Goal: Task Accomplishment & Management: Use online tool/utility

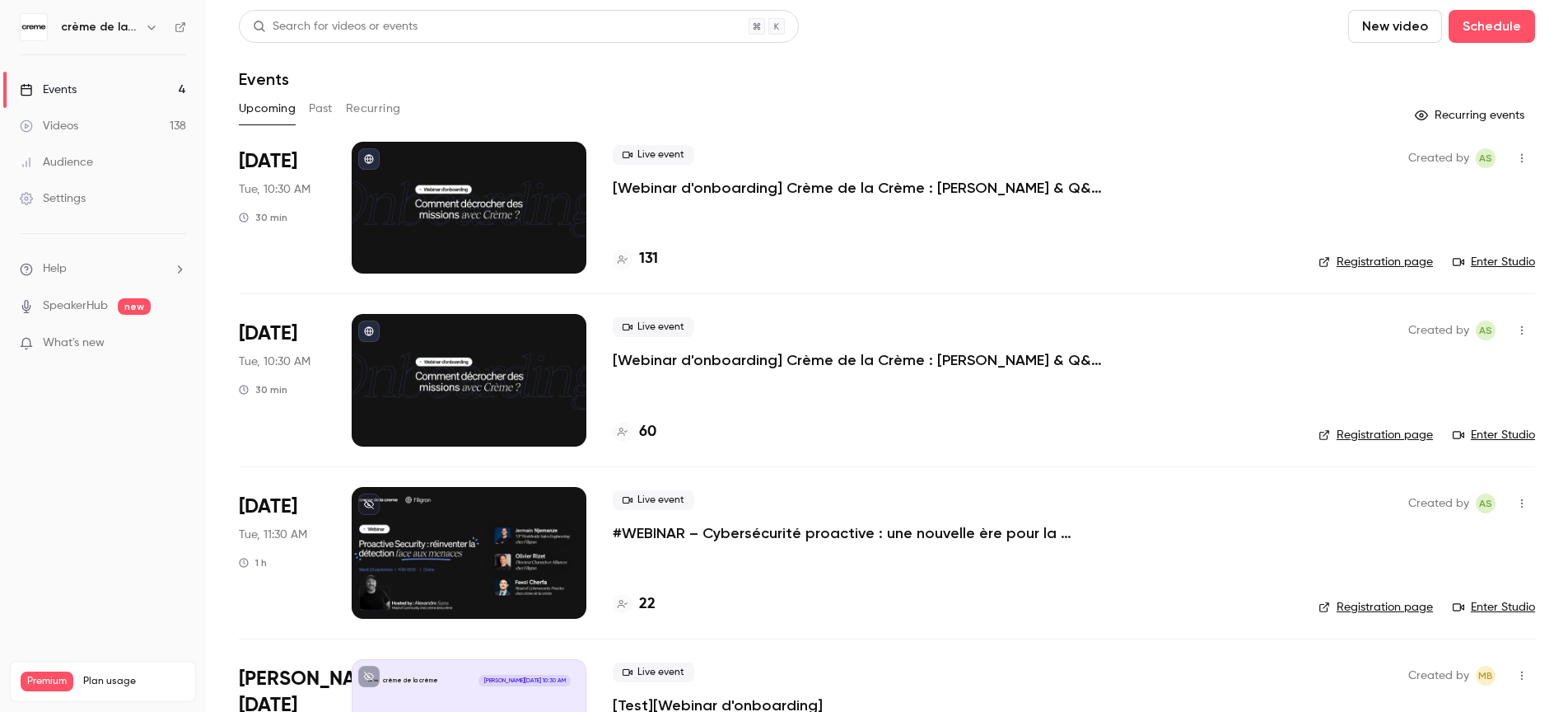
click at [727, 532] on p "#WEBINAR – Cybersécurité proactive : une nouvelle ère pour la détection des men…" at bounding box center [860, 533] width 494 height 20
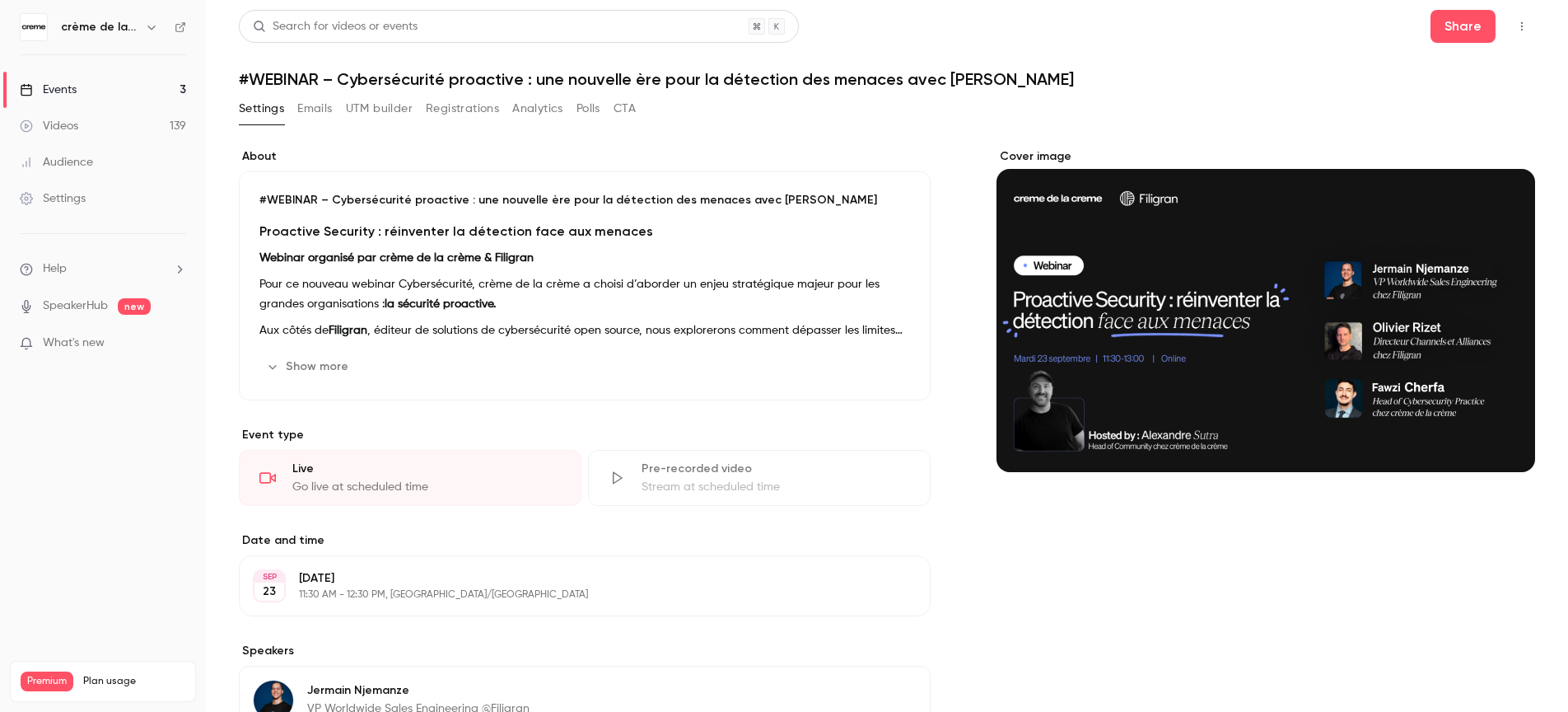
click at [312, 375] on button "Show more" at bounding box center [309, 366] width 98 height 26
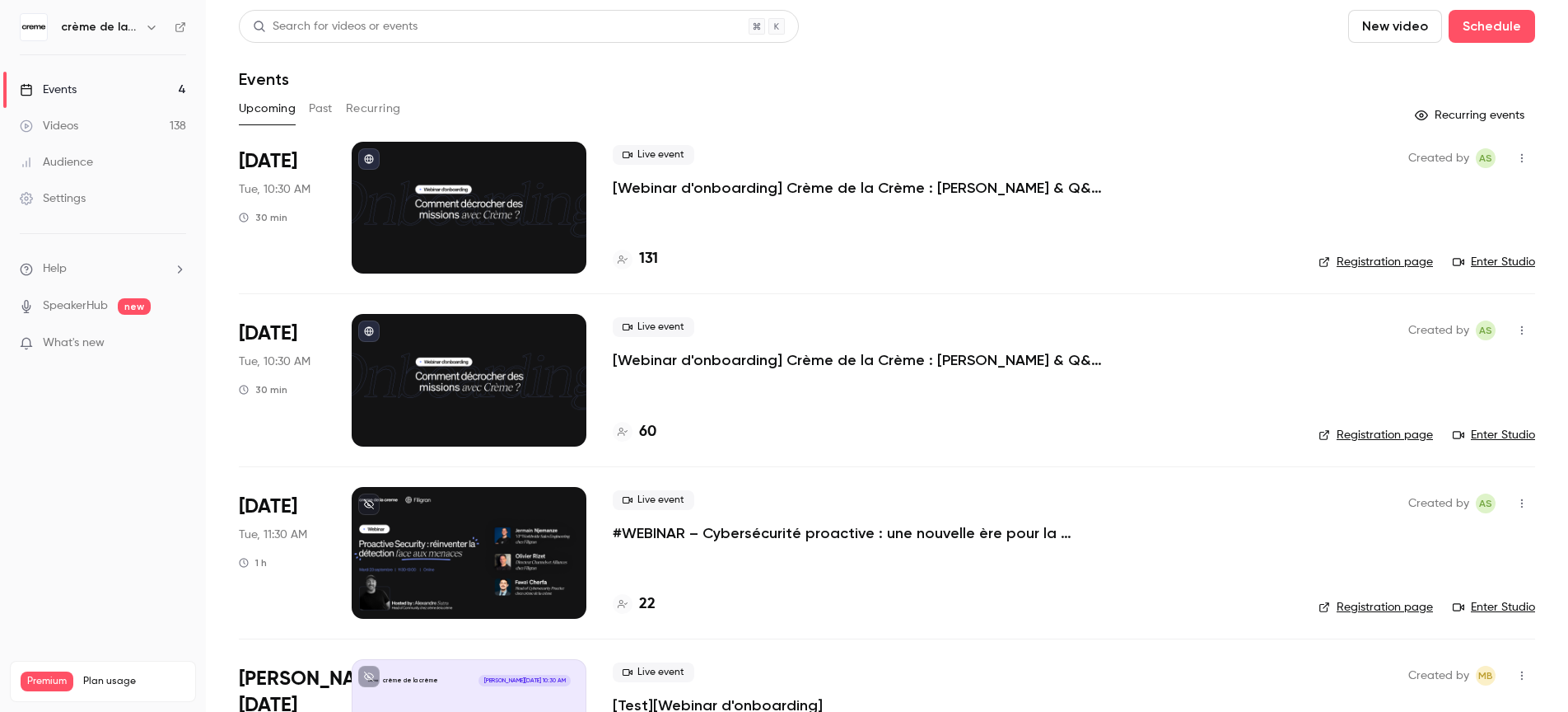
click at [1357, 597] on div "Created by AS Registration page Enter Studio" at bounding box center [1427, 552] width 217 height 132
drag, startPoint x: 711, startPoint y: 519, endPoint x: 699, endPoint y: 533, distance: 18.4
click at [711, 519] on div "Live event #WEBINAR – Cybersécurité proactive : une nouvelle ère pour la détect…" at bounding box center [952, 517] width 679 height 53
click at [698, 539] on p "#WEBINAR – Cybersécurité proactive : une nouvelle ère pour la détection des men…" at bounding box center [860, 533] width 494 height 20
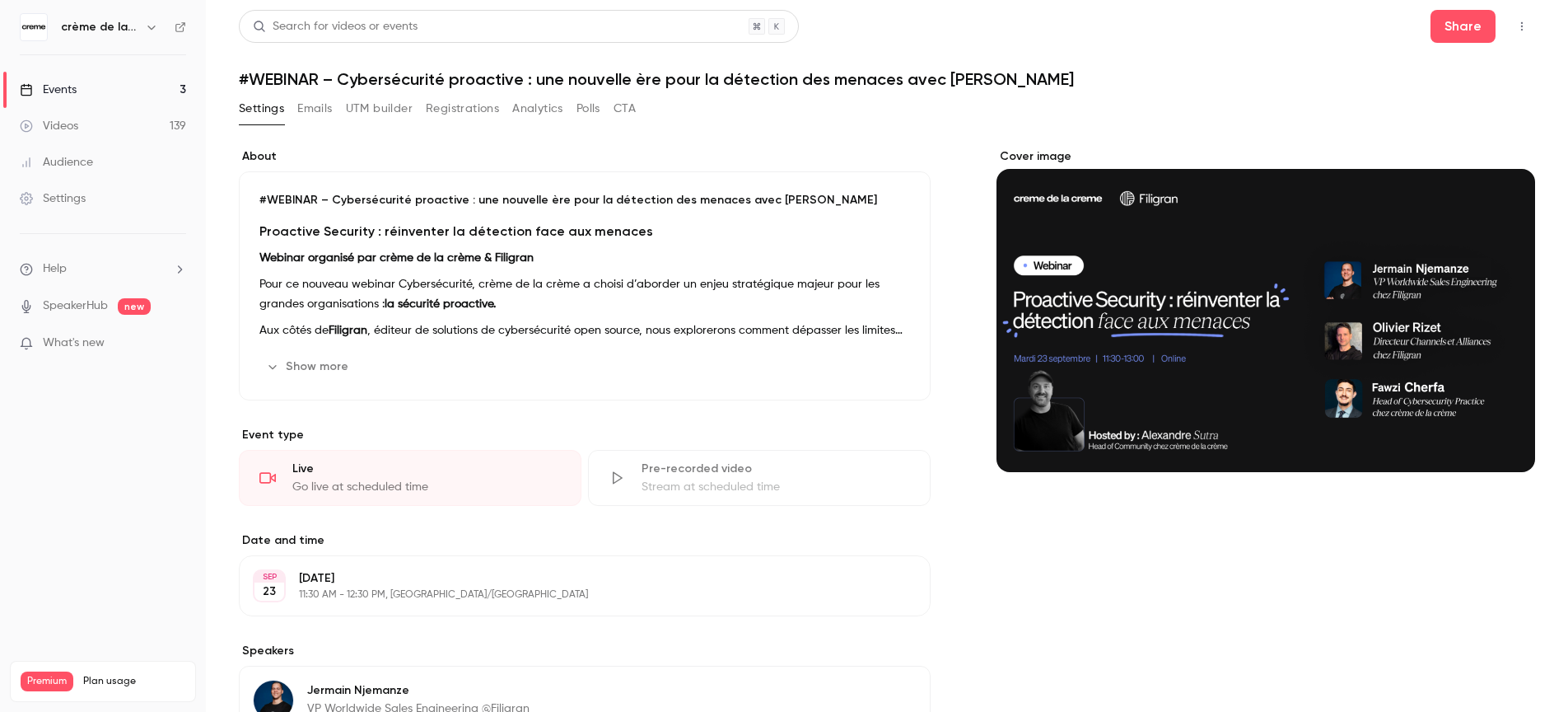
click at [464, 110] on button "Registrations" at bounding box center [462, 108] width 73 height 26
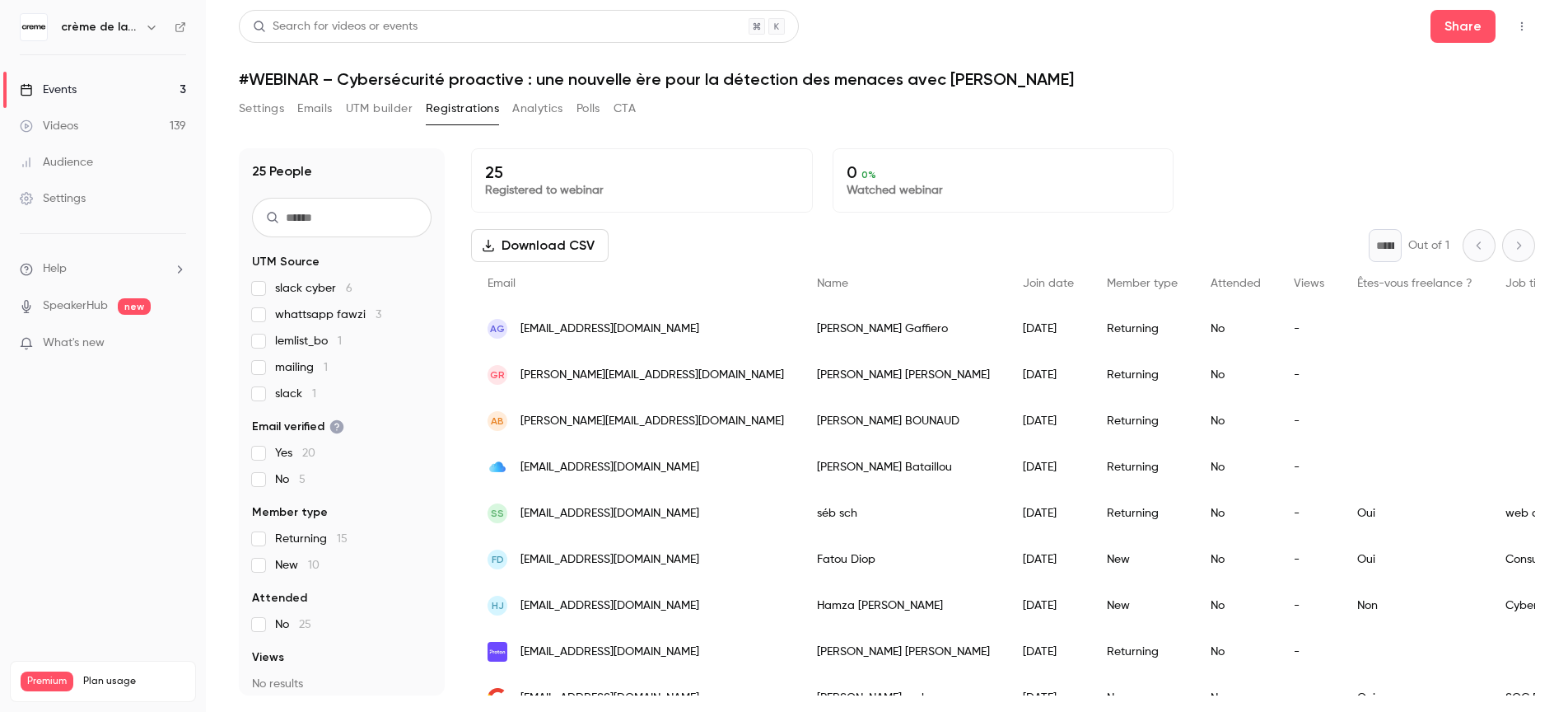
click at [379, 100] on button "UTM builder" at bounding box center [378, 108] width 67 height 26
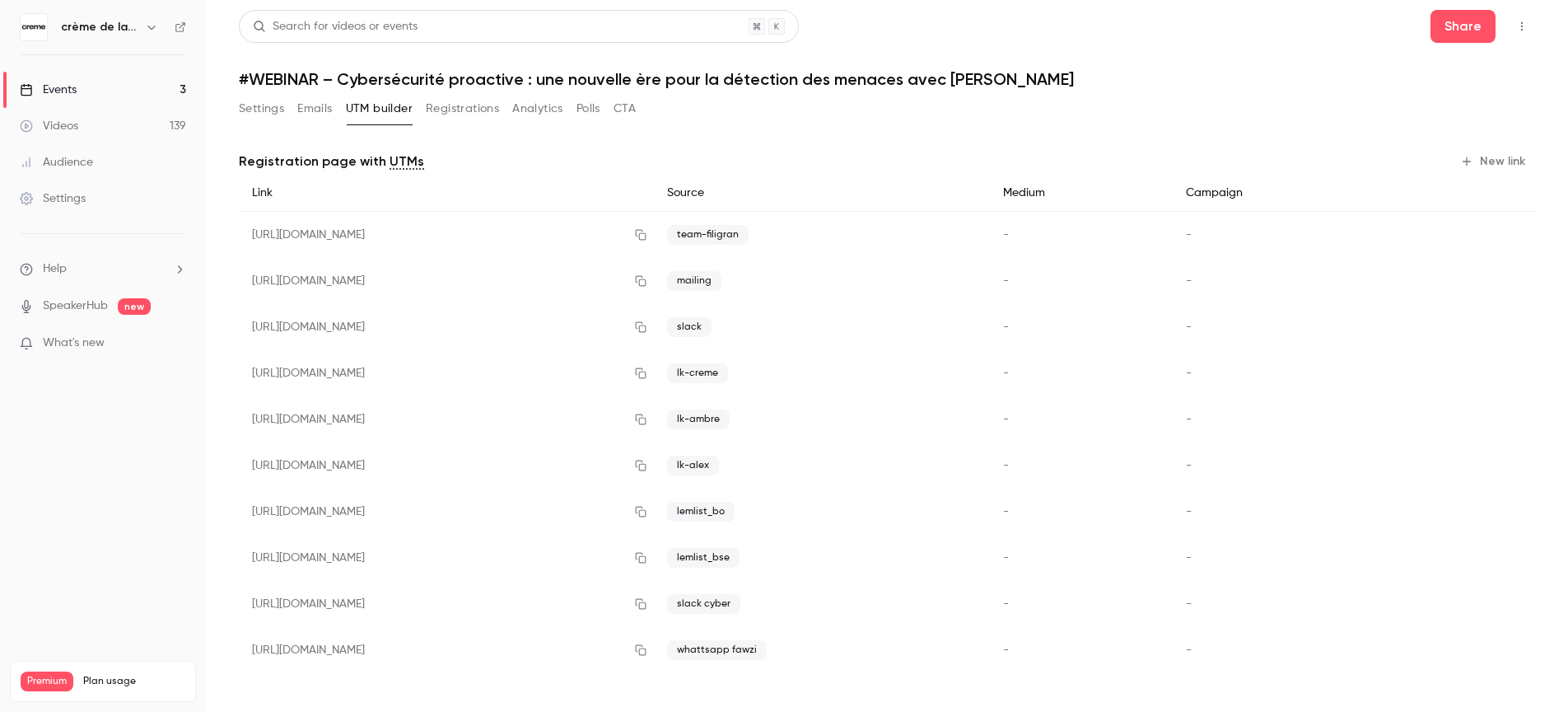
click at [1476, 160] on button "New link" at bounding box center [1493, 161] width 81 height 26
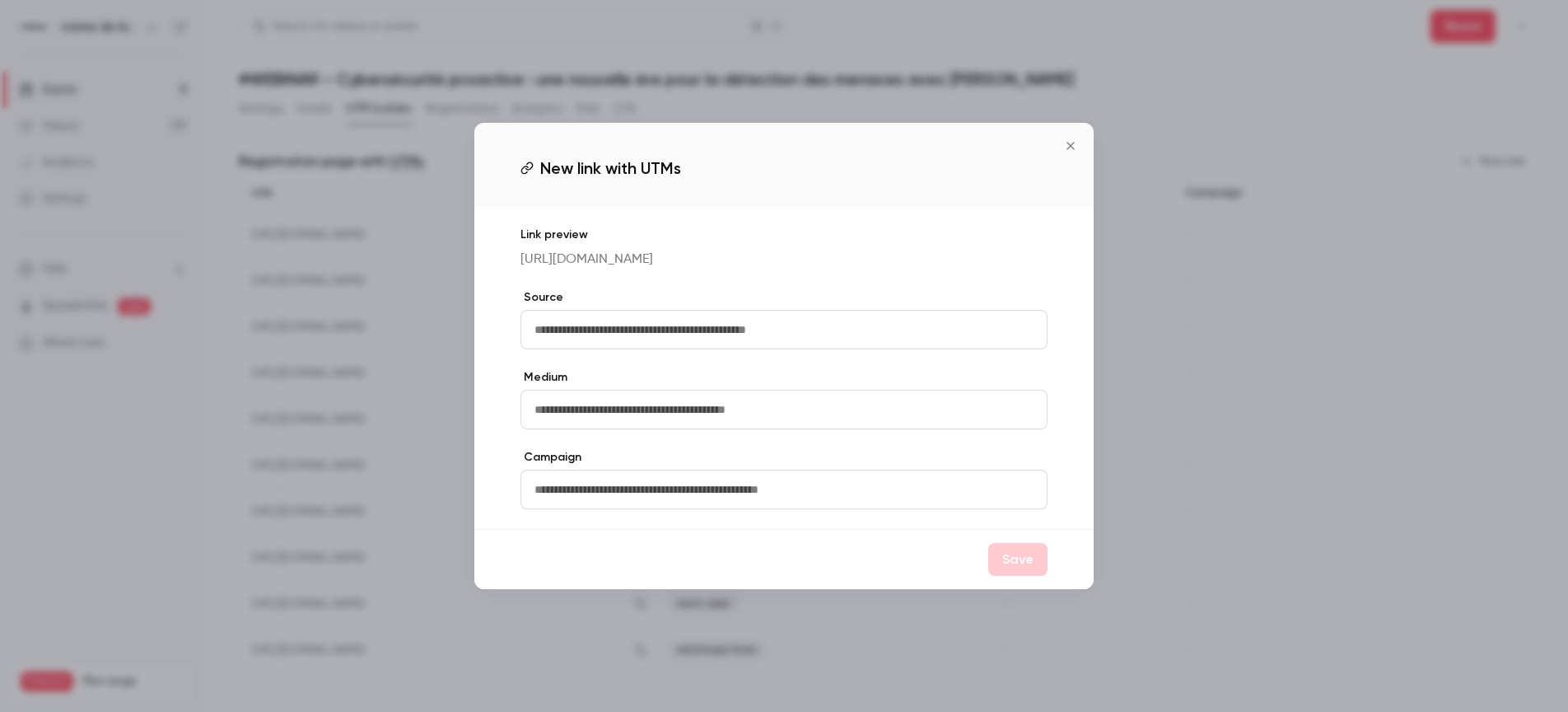
click at [635, 349] on input "text" at bounding box center [784, 329] width 527 height 39
type input "**********"
click at [1017, 575] on button "Save" at bounding box center [1017, 559] width 59 height 33
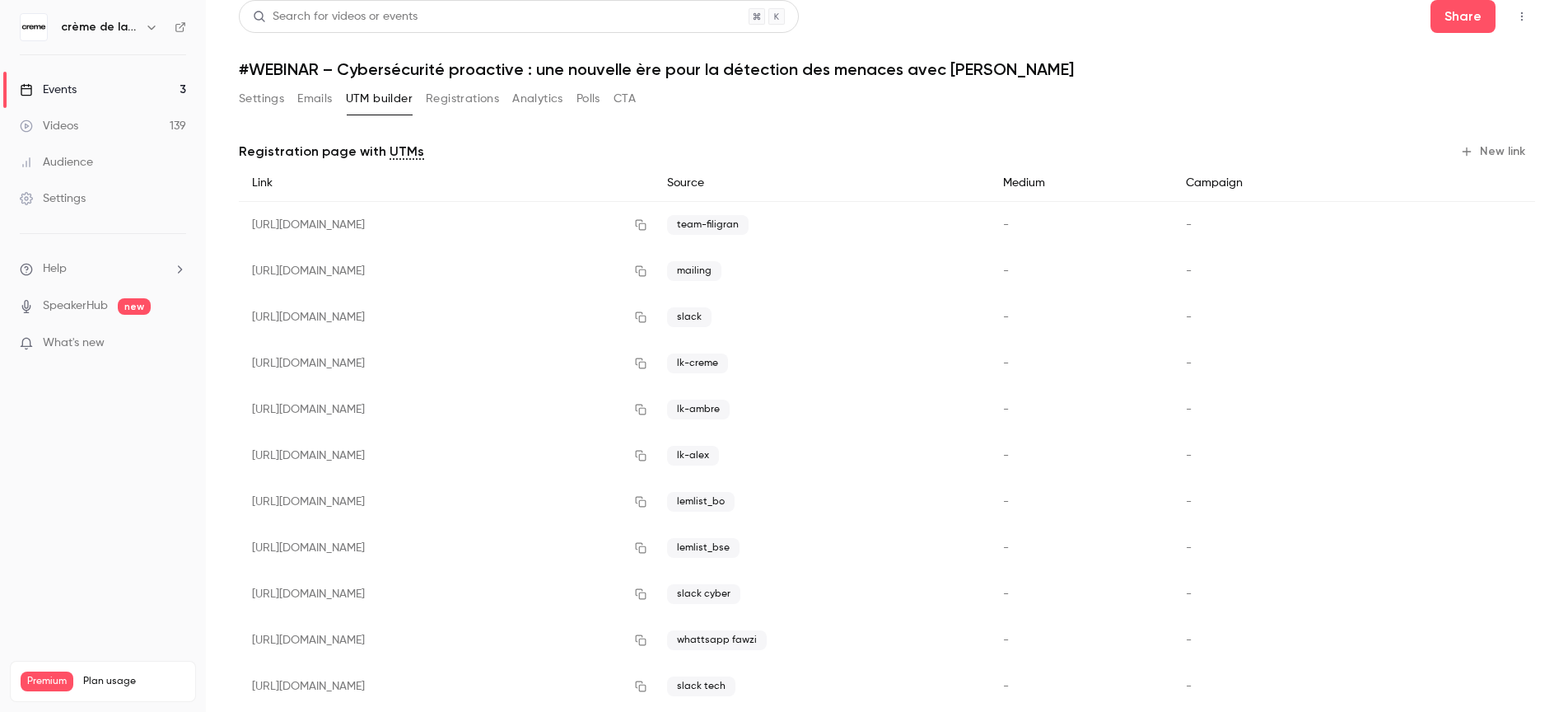
scroll to position [44, 0]
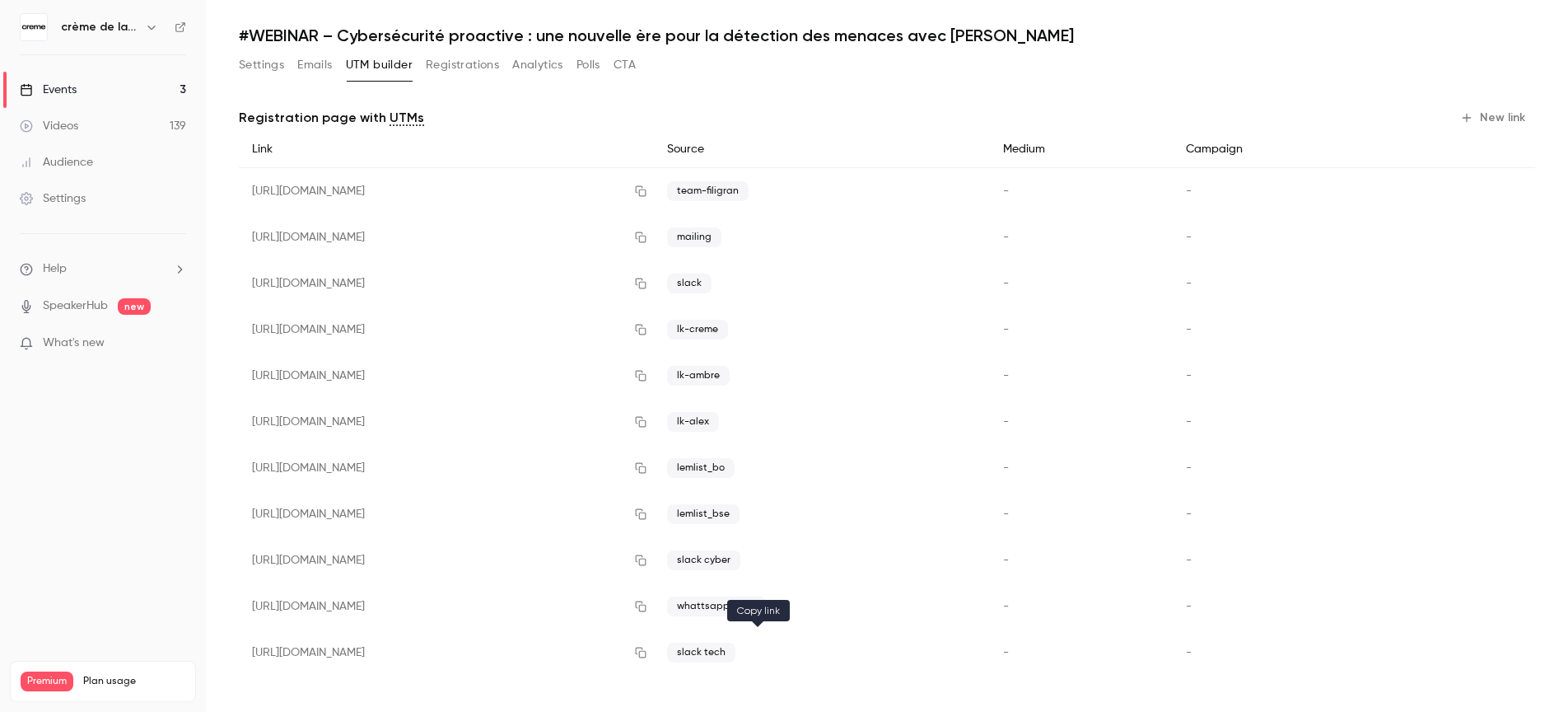
click at [647, 654] on icon "button" at bounding box center [641, 652] width 13 height 12
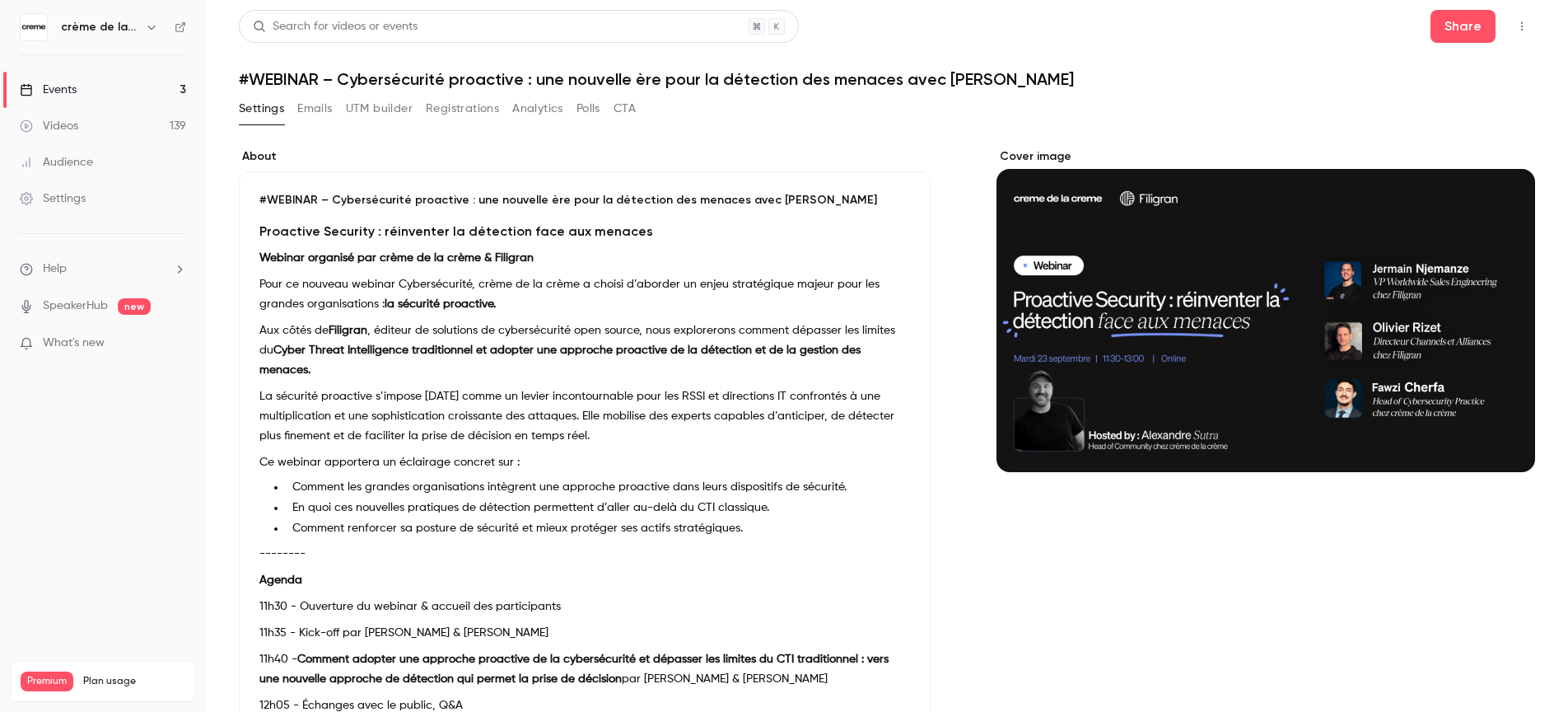
scroll to position [137, 0]
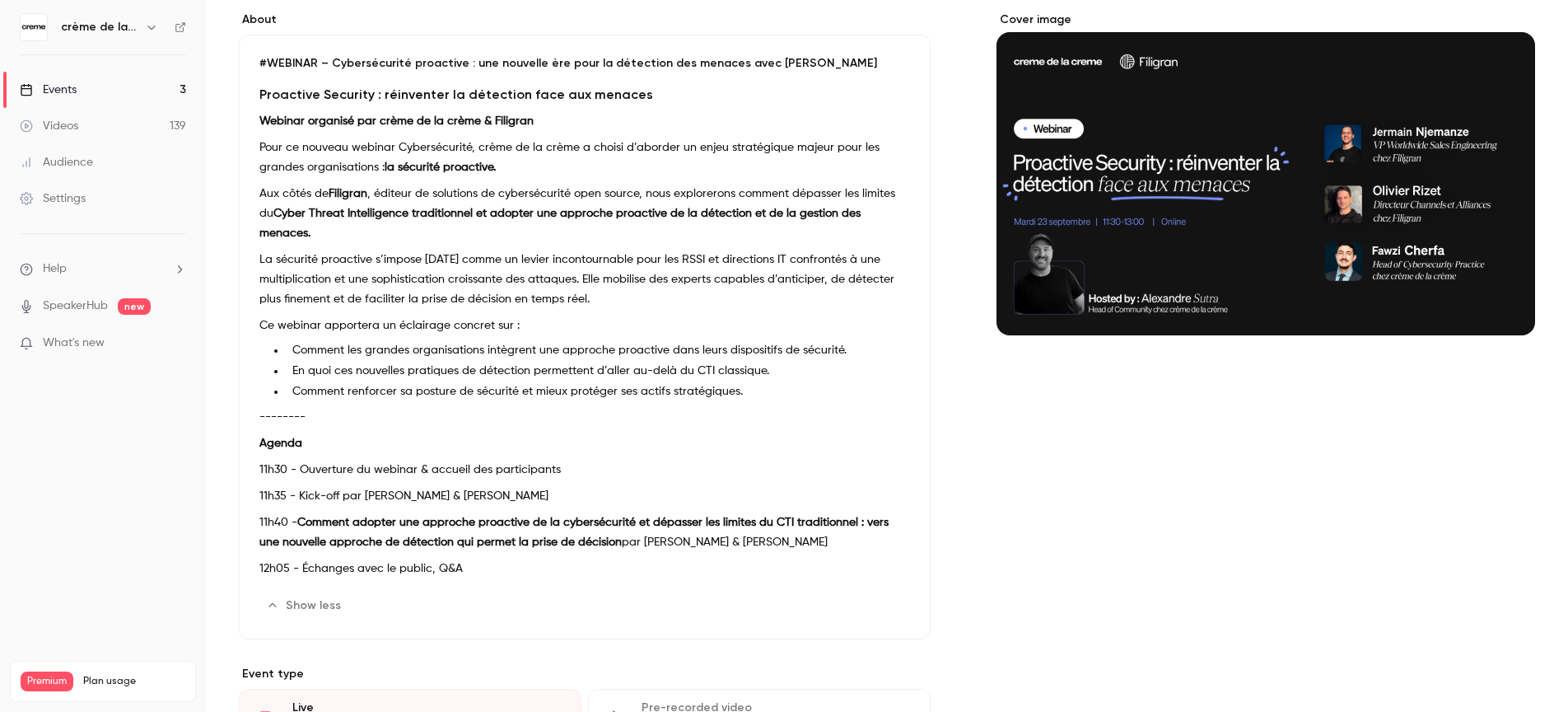
click at [78, 92] on link "Events 3" at bounding box center [103, 90] width 206 height 36
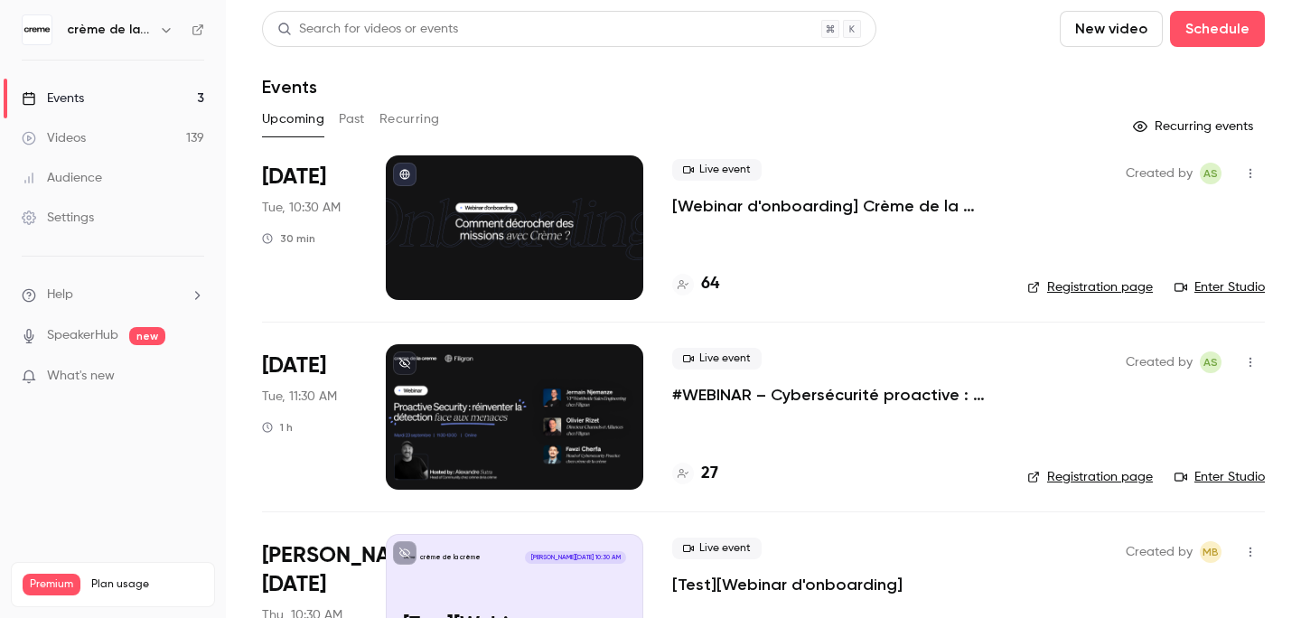
scroll to position [93, 0]
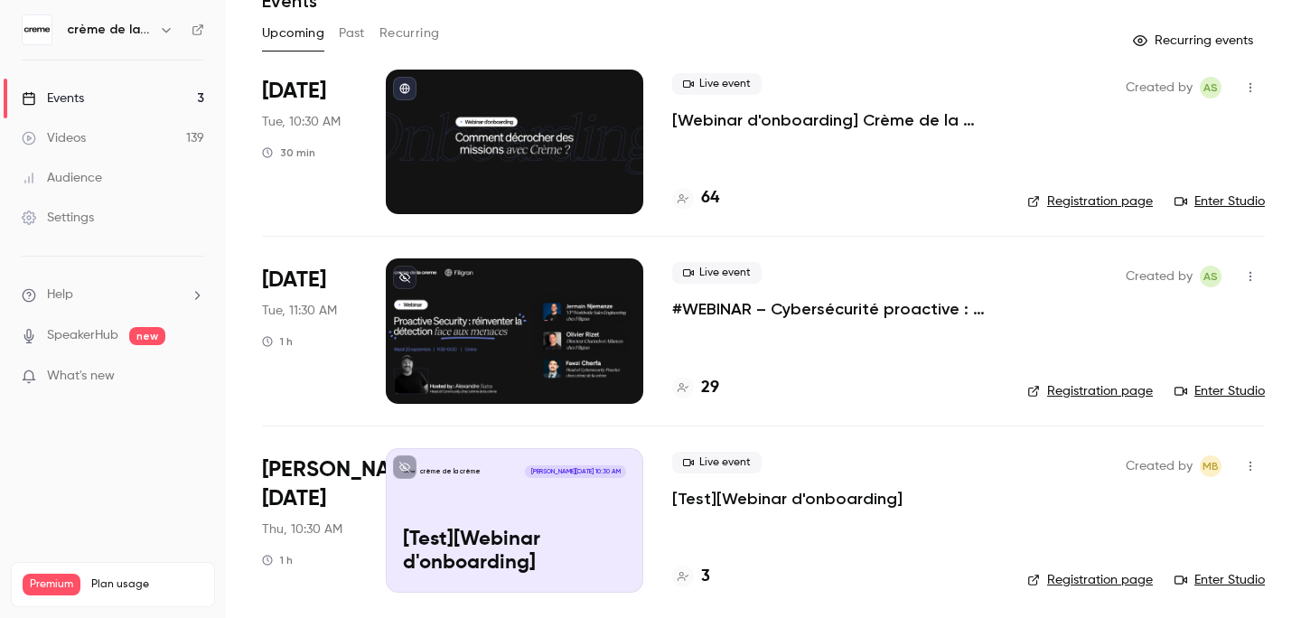
scroll to position [93, 0]
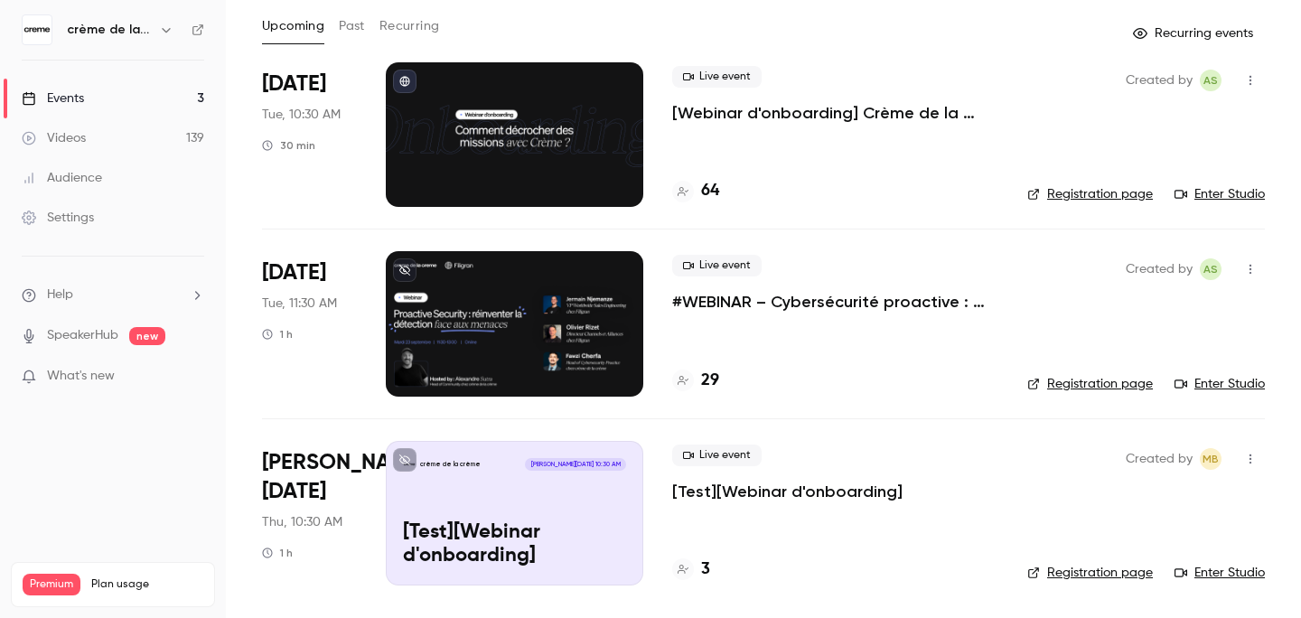
click at [838, 309] on p "#WEBINAR – Cybersécurité proactive : une nouvelle ère pour la détection des men…" at bounding box center [835, 302] width 326 height 22
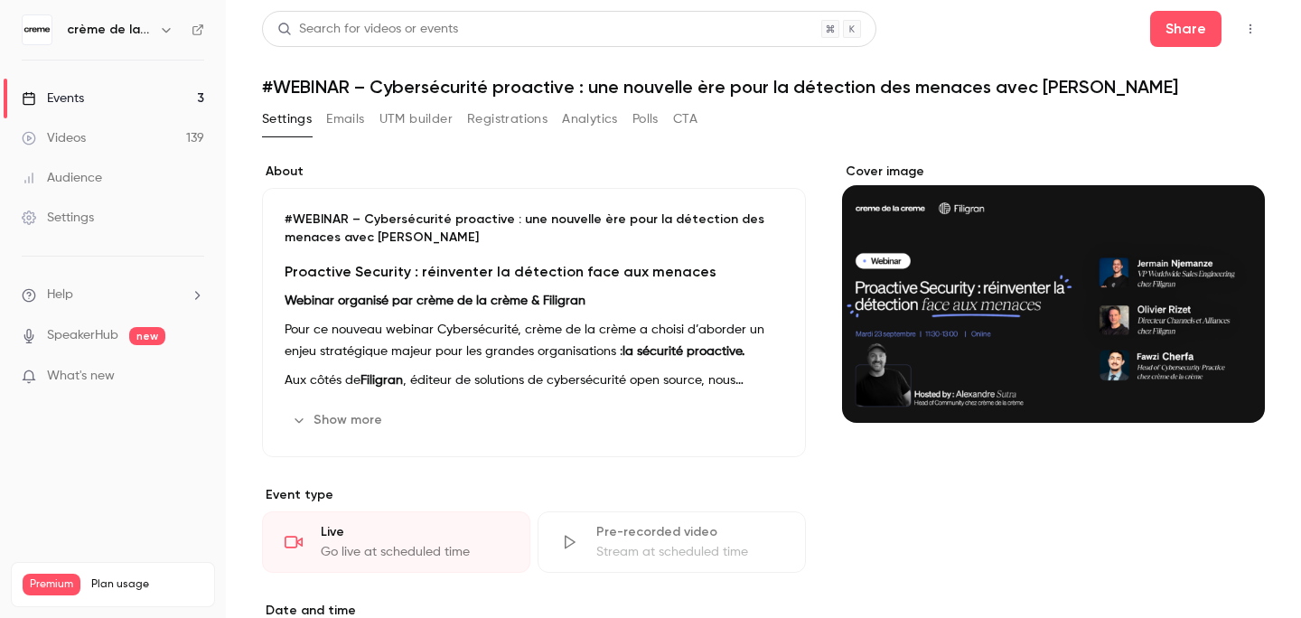
click at [513, 120] on button "Registrations" at bounding box center [507, 119] width 80 height 29
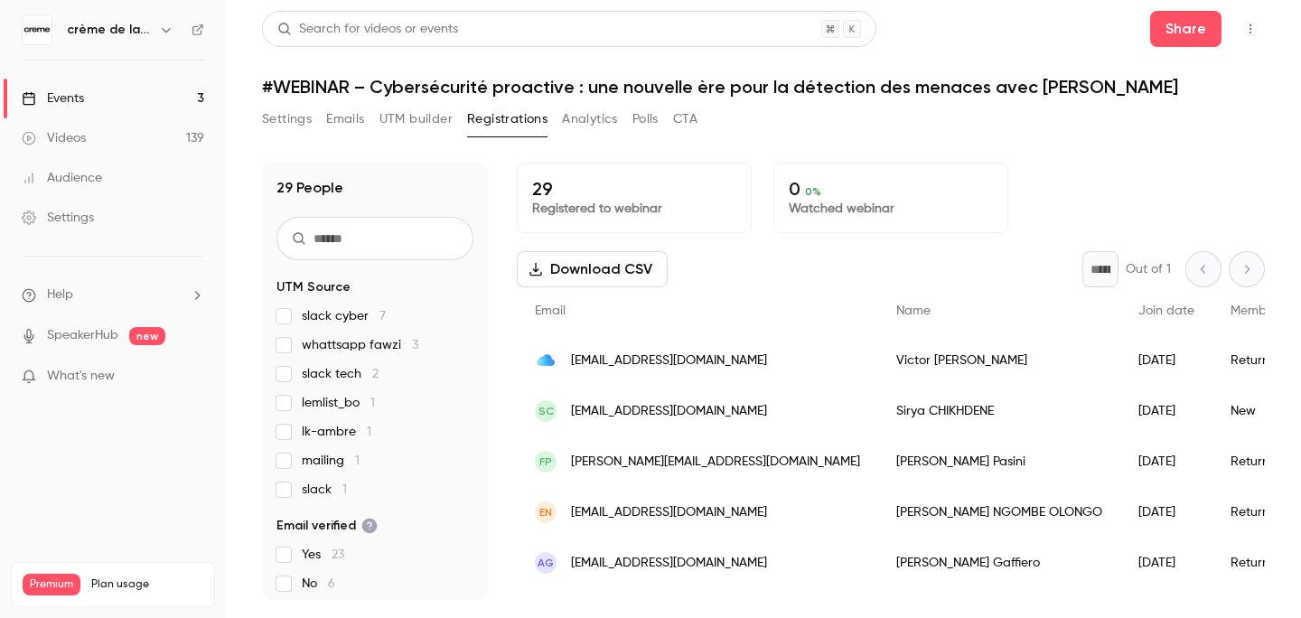
click at [595, 117] on button "Analytics" at bounding box center [590, 119] width 56 height 29
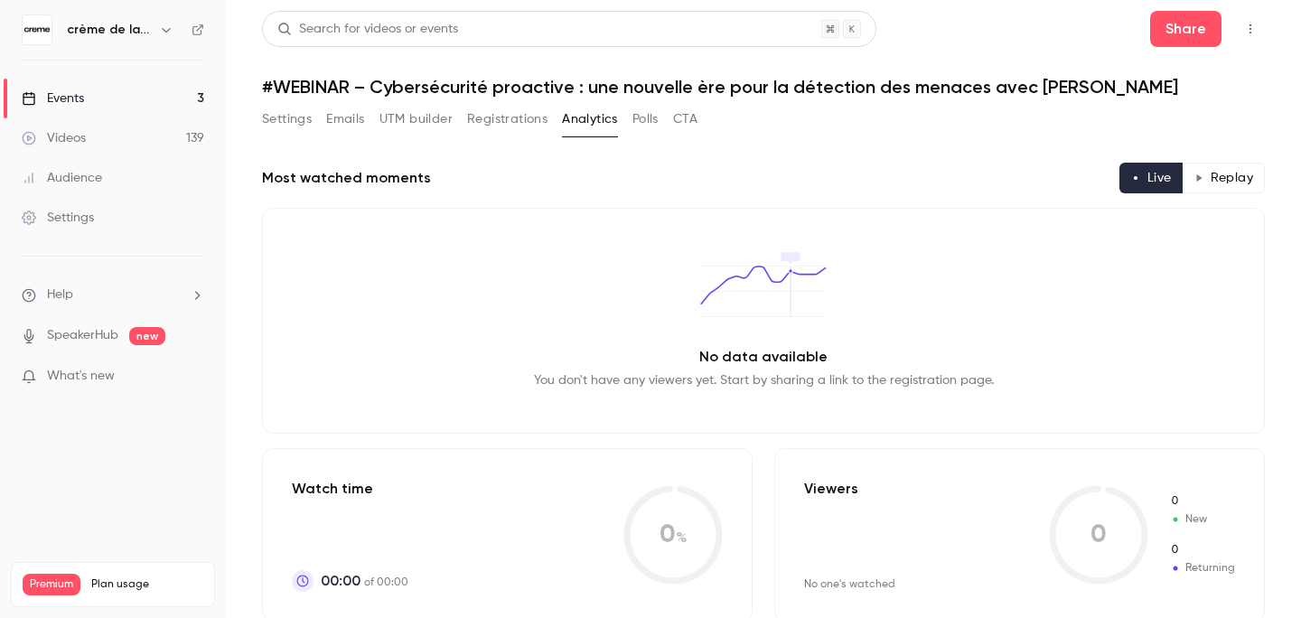
click at [403, 121] on button "UTM builder" at bounding box center [415, 119] width 73 height 29
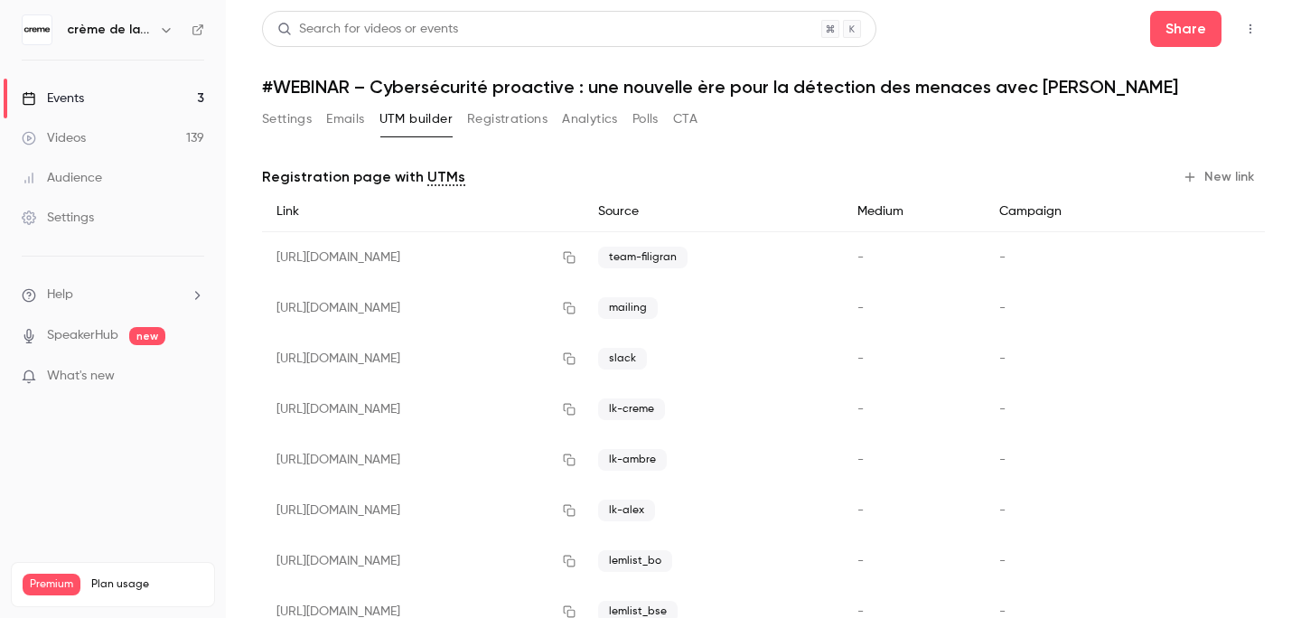
click at [485, 123] on button "Registrations" at bounding box center [507, 119] width 80 height 29
